Goal: Find specific page/section: Find specific page/section

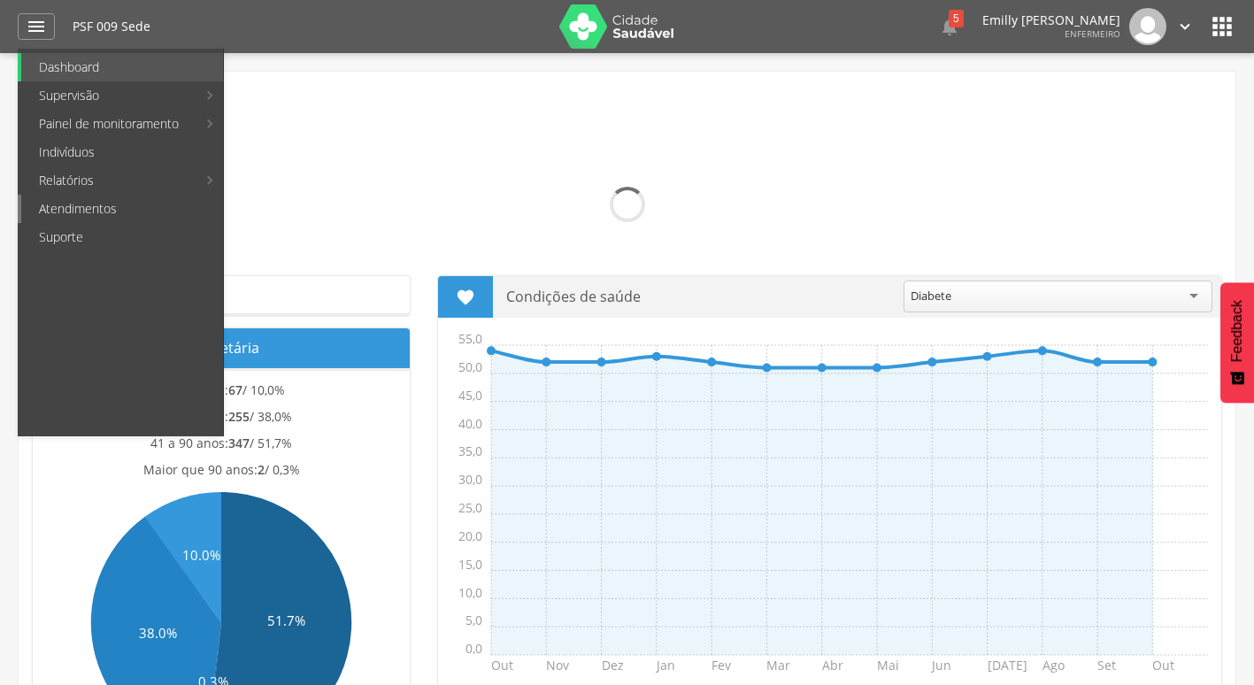
click at [128, 212] on link "Atendimentos" at bounding box center [122, 209] width 202 height 28
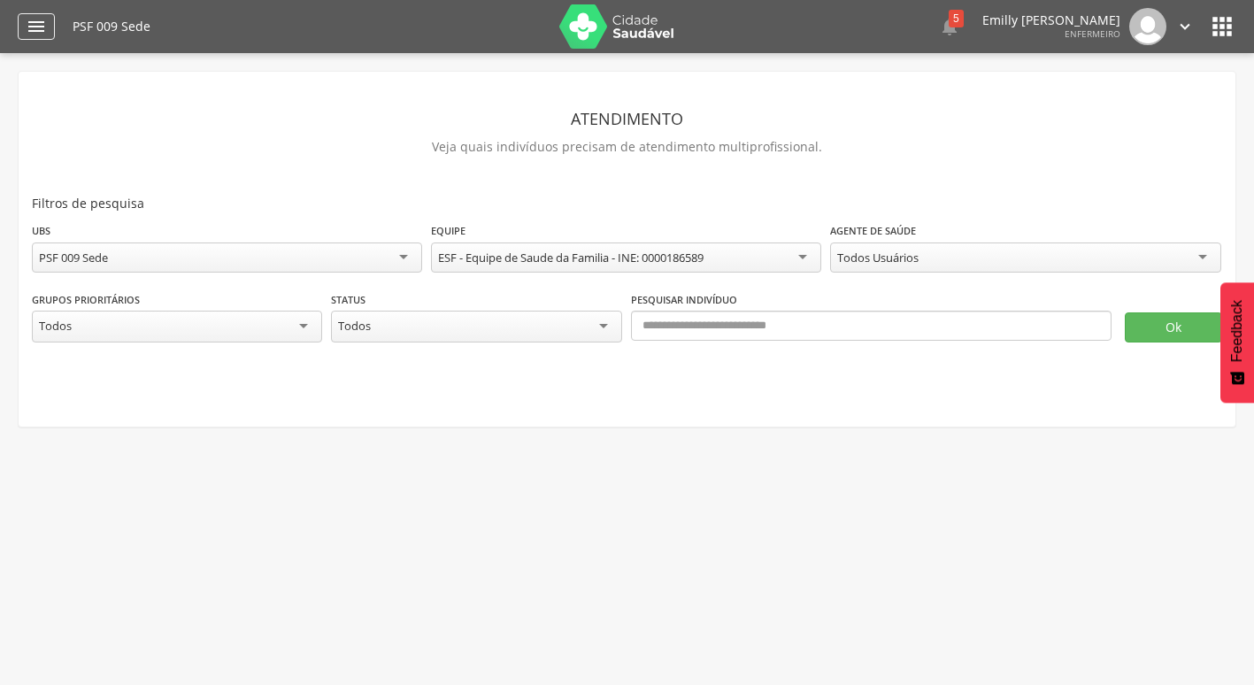
click at [42, 38] on div "" at bounding box center [36, 26] width 37 height 27
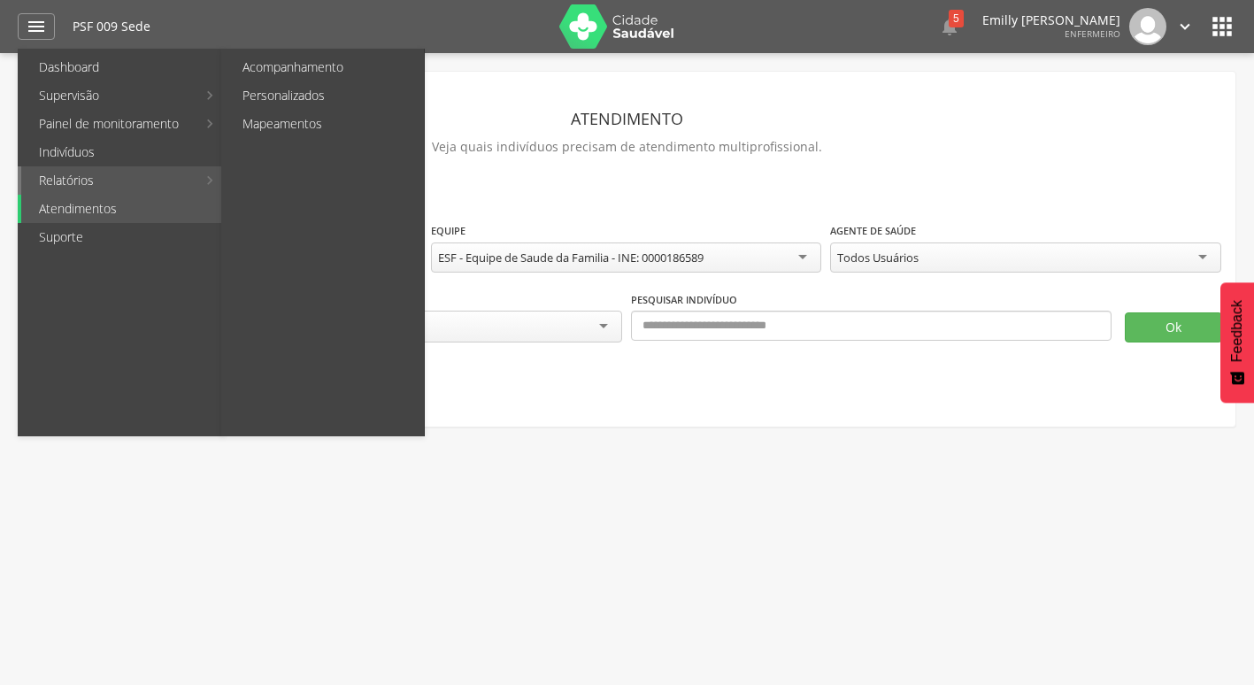
click at [90, 181] on link "Relatórios" at bounding box center [108, 180] width 175 height 28
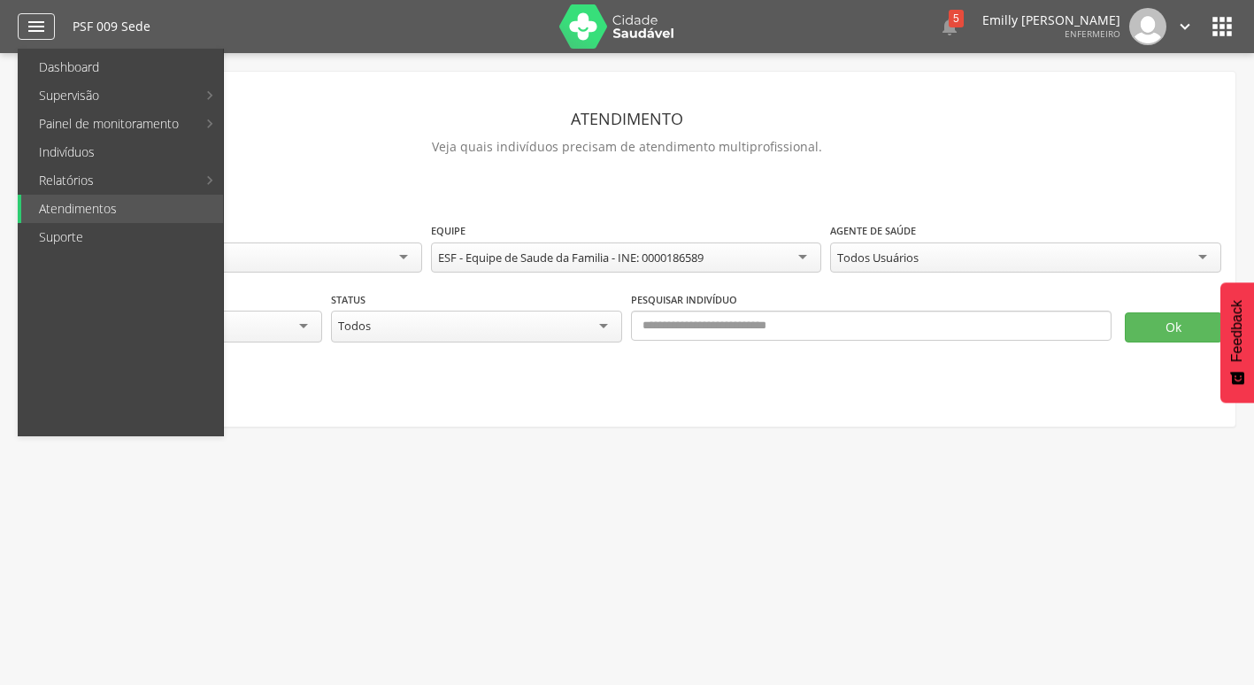
click at [20, 16] on div "" at bounding box center [36, 26] width 37 height 27
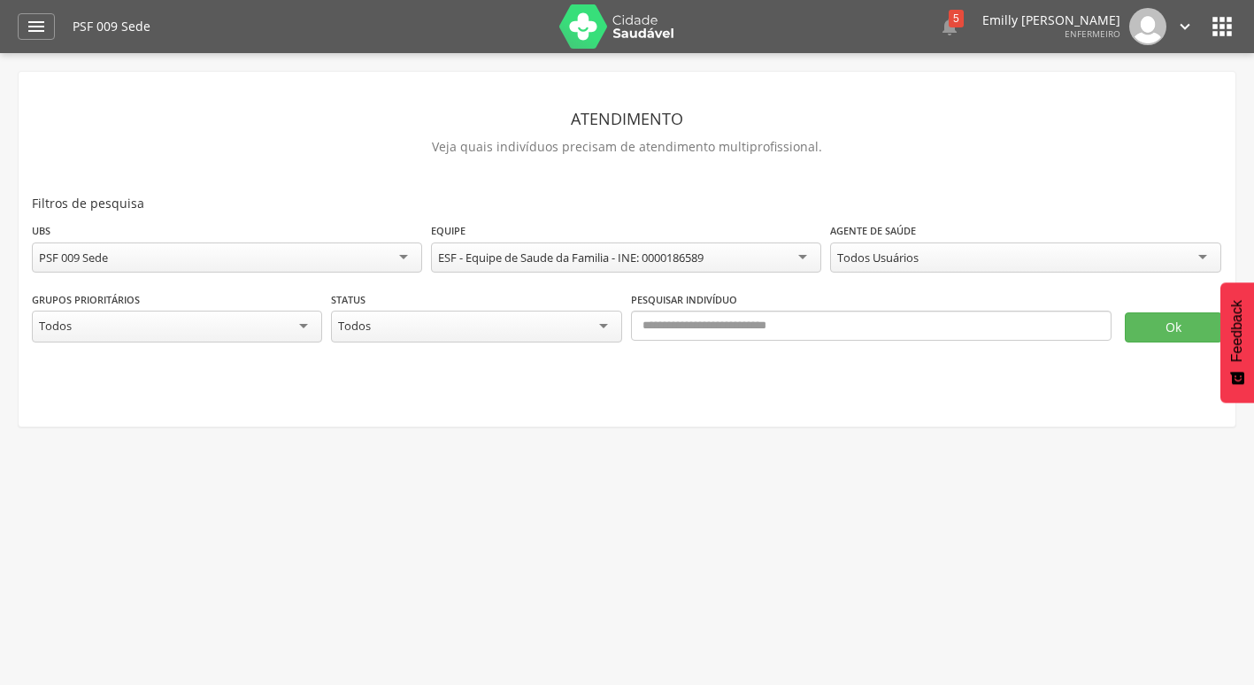
click at [1171, 14] on div " Configurações Sair" at bounding box center [1158, 26] width 74 height 37
click at [1205, 23] on div "PSF 009 Sede  5  Lorem ipsum dolor sit amet, sed do eiusmod tempor incididunt…" at bounding box center [655, 26] width 1164 height 53
click at [1228, 23] on icon "" at bounding box center [1222, 26] width 28 height 28
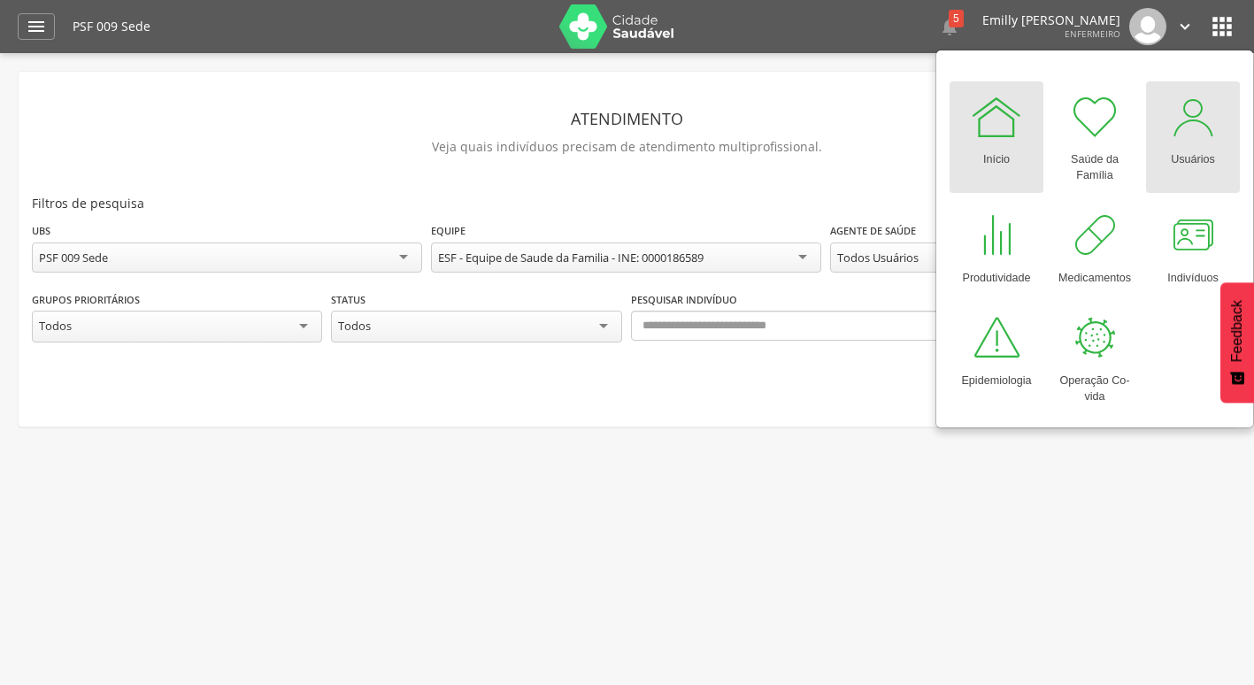
click at [1205, 135] on div at bounding box center [1193, 116] width 53 height 53
